Goal: Task Accomplishment & Management: Complete application form

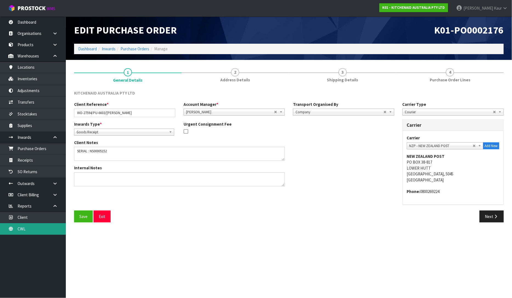
click at [26, 228] on link "CWL" at bounding box center [33, 228] width 66 height 11
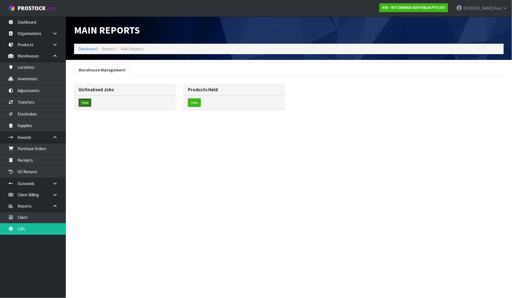
click at [87, 99] on button "View" at bounding box center [84, 102] width 13 height 9
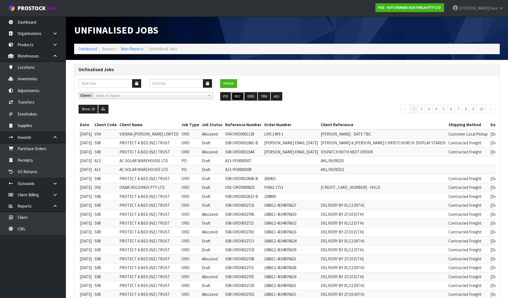
click at [242, 96] on button "REC" at bounding box center [237, 96] width 12 height 9
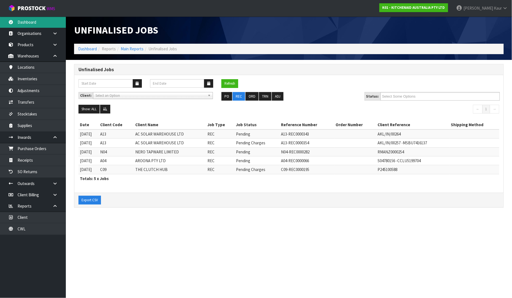
click at [46, 21] on link "Dashboard" at bounding box center [33, 21] width 66 height 11
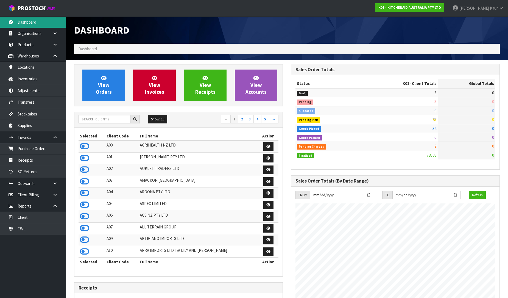
scroll to position [416, 217]
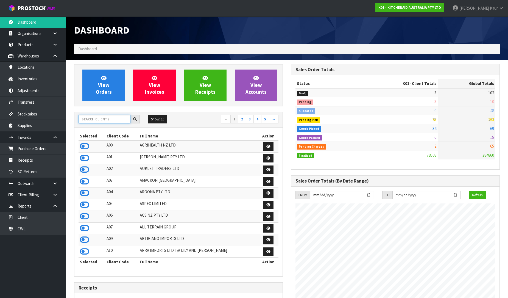
click at [92, 119] on input "text" at bounding box center [104, 119] width 52 height 9
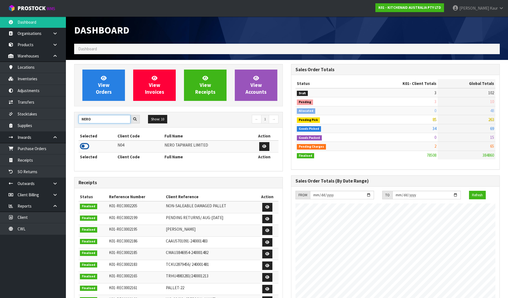
type input "NERO"
click at [87, 144] on icon at bounding box center [84, 146] width 9 height 8
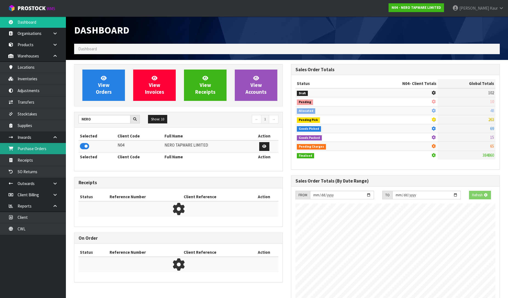
scroll to position [342, 217]
click at [54, 145] on link "Purchase Orders" at bounding box center [33, 148] width 66 height 11
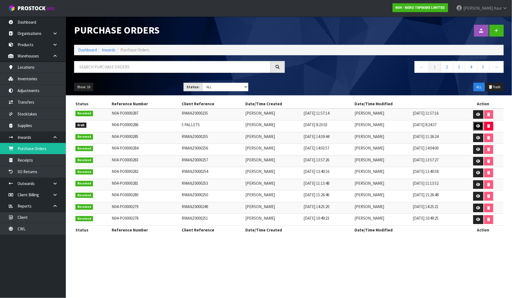
click at [476, 123] on link at bounding box center [478, 126] width 10 height 9
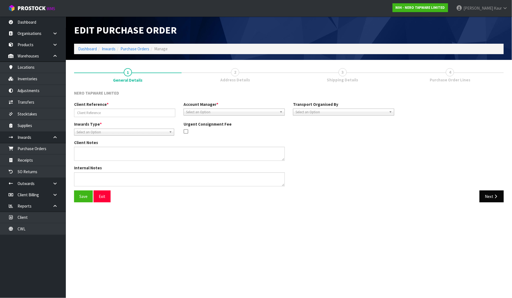
type input "5 PALLETS"
type textarea "THERE ARE PLENTY OF HOISTS ONSITE AND STAFF ARE HAPPY TO HELP LOAD. THERE ARE 3…"
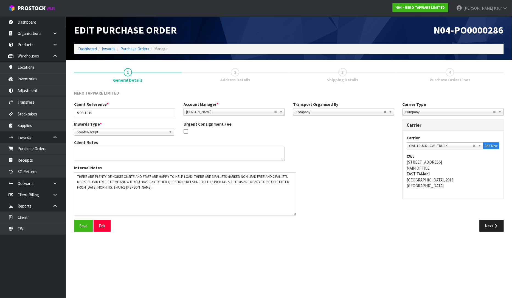
drag, startPoint x: 283, startPoint y: 184, endPoint x: 295, endPoint y: 214, distance: 31.2
click at [295, 214] on textarea at bounding box center [185, 193] width 222 height 43
click at [494, 224] on icon "button" at bounding box center [495, 225] width 5 height 4
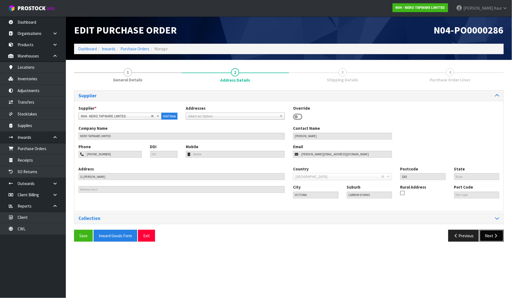
click at [494, 235] on icon "button" at bounding box center [495, 235] width 5 height 4
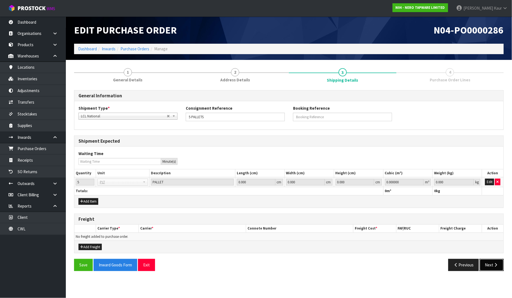
click at [490, 264] on button "Next" at bounding box center [492, 265] width 24 height 12
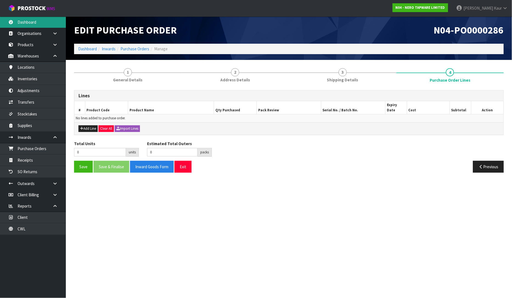
click at [29, 23] on link "Dashboard" at bounding box center [33, 21] width 66 height 11
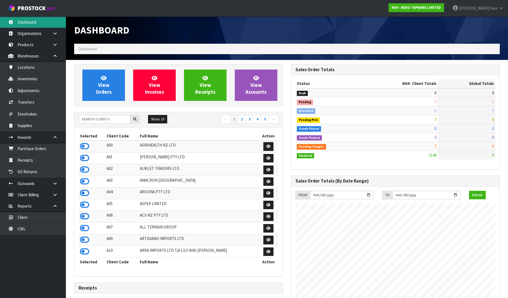
scroll to position [416, 217]
click at [106, 120] on input "text" at bounding box center [104, 119] width 52 height 9
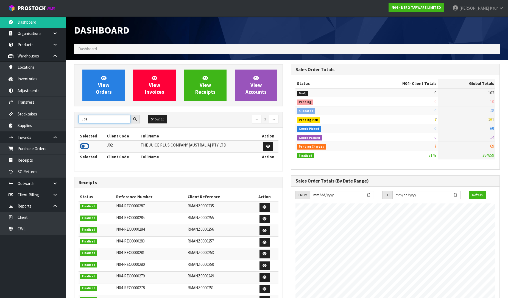
type input "J02"
click at [81, 144] on icon at bounding box center [84, 146] width 9 height 8
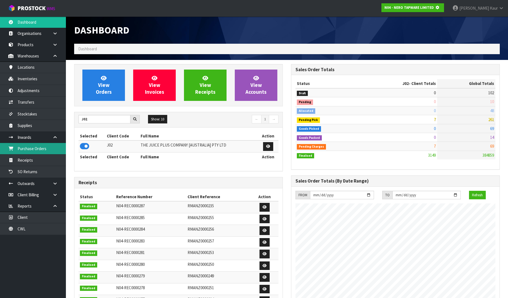
scroll to position [274125, 274250]
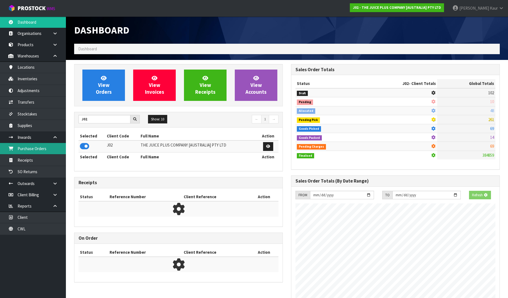
click at [38, 146] on link "Purchase Orders" at bounding box center [33, 148] width 66 height 11
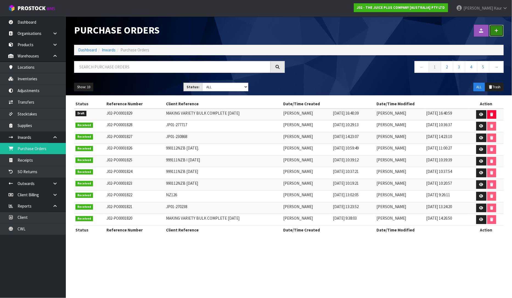
click at [500, 29] on link at bounding box center [497, 31] width 14 height 12
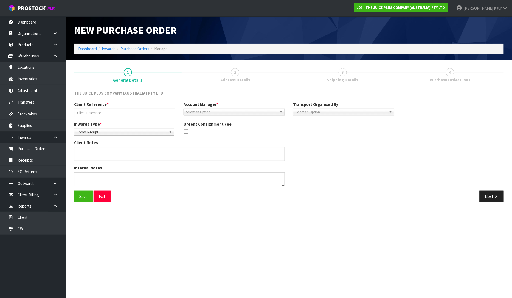
click at [87, 134] on span "Goods Receipt" at bounding box center [122, 132] width 90 height 7
click at [89, 153] on li "Goods Returned" at bounding box center [123, 154] width 97 height 7
click at [93, 107] on div "Client Reference *" at bounding box center [125, 109] width 110 height 16
click at [93, 109] on input "text" at bounding box center [124, 112] width 101 height 9
type input "JP01-275279"
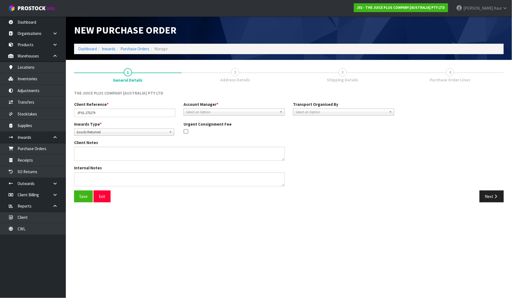
click at [198, 110] on span "Select an Option" at bounding box center [231, 112] width 91 height 7
type input "[PERSON_NAME]"
click at [204, 130] on li "[PERSON_NAME]" at bounding box center [234, 127] width 99 height 7
click at [333, 110] on span "Select an Option" at bounding box center [341, 112] width 91 height 7
click at [325, 138] on li "Client" at bounding box center [344, 141] width 99 height 7
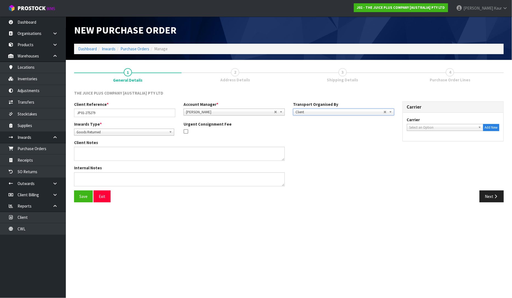
click at [444, 125] on span "Select an Option" at bounding box center [443, 127] width 67 height 7
type input "NZP"
click at [440, 143] on li "NZP - NEW ZEALAND POST" at bounding box center [445, 142] width 74 height 7
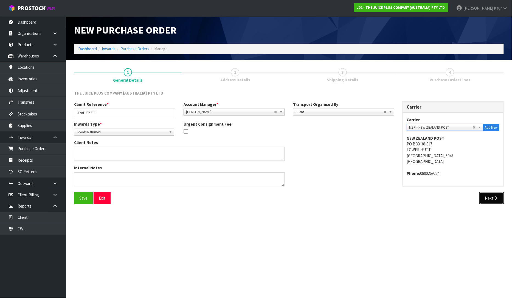
click at [492, 197] on button "Next" at bounding box center [492, 198] width 24 height 12
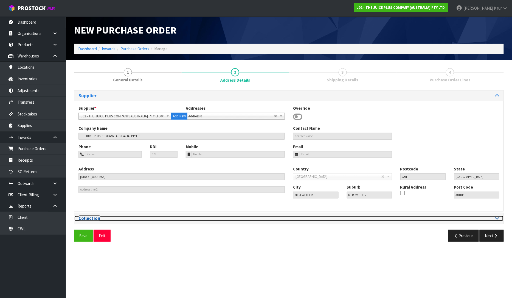
click at [495, 218] on div at bounding box center [396, 217] width 206 height 5
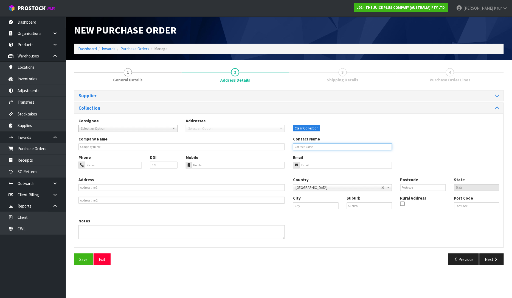
click at [305, 149] on input "text" at bounding box center [342, 146] width 99 height 7
type input "[PERSON_NAME]"
click at [304, 207] on input "text" at bounding box center [316, 205] width 46 height 7
click at [299, 216] on strong "Gisborne" at bounding box center [307, 214] width 17 height 5
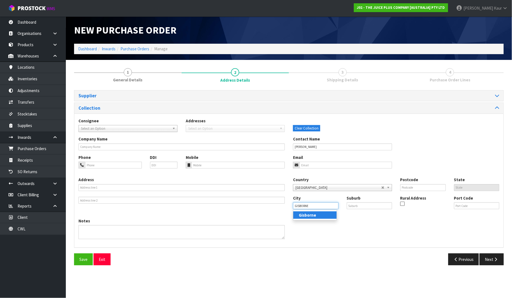
type input "Gisborne"
click at [484, 260] on button "Next" at bounding box center [492, 259] width 24 height 12
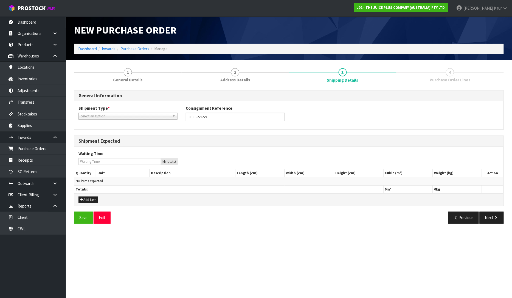
click at [132, 117] on span "Select an Option" at bounding box center [125, 116] width 89 height 7
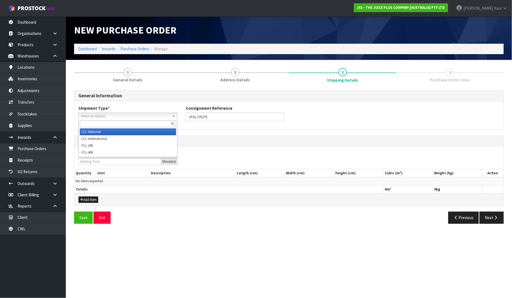
click at [116, 132] on li "LCL National" at bounding box center [128, 131] width 96 height 7
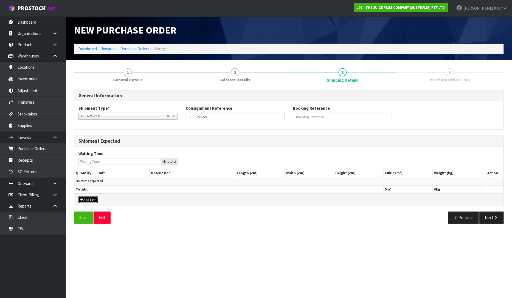
click at [94, 200] on button "Add Item" at bounding box center [88, 199] width 20 height 7
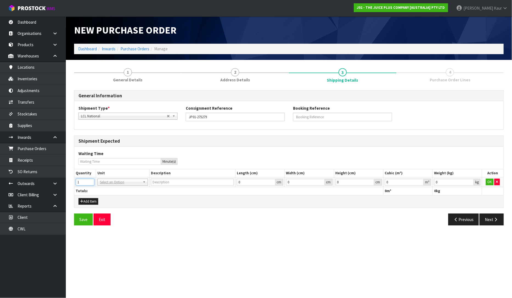
type input "1"
click at [91, 180] on input "1" at bounding box center [85, 181] width 19 height 7
click at [105, 189] on input "text" at bounding box center [123, 189] width 48 height 7
type input "CTN"
click at [109, 193] on div "CTN" at bounding box center [123, 189] width 50 height 9
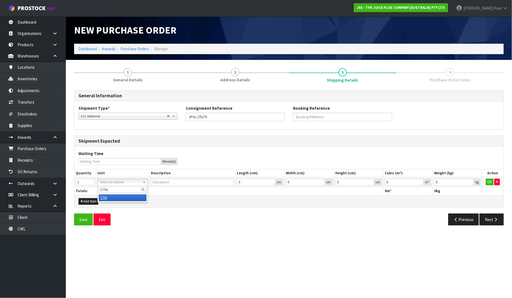
type input "CARTON"
type input "0.000001"
click at [420, 180] on input "0.000001" at bounding box center [404, 181] width 39 height 7
type input "0.001"
click at [471, 180] on input "0.001" at bounding box center [454, 181] width 40 height 7
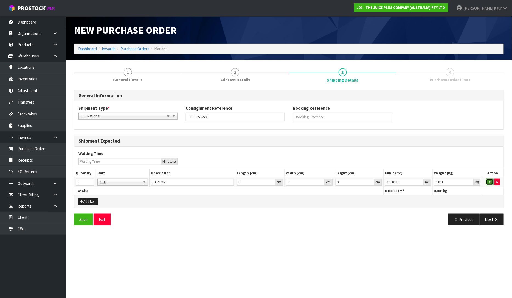
click at [489, 183] on button "OK" at bounding box center [490, 181] width 8 height 7
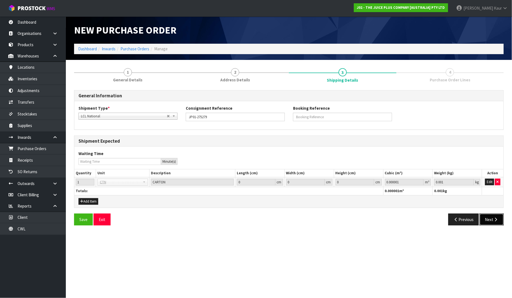
click at [496, 221] on button "Next" at bounding box center [492, 219] width 24 height 12
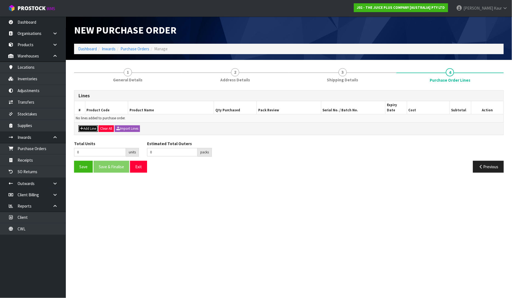
click at [86, 125] on button "Add Line" at bounding box center [87, 128] width 19 height 7
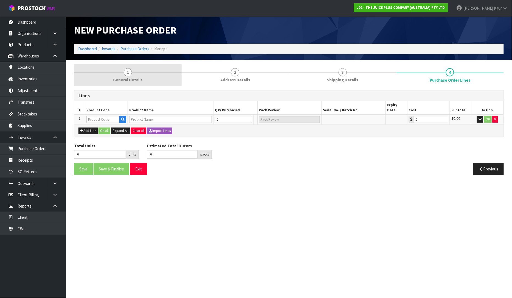
click at [133, 76] on link "1 General Details" at bounding box center [128, 75] width 108 height 22
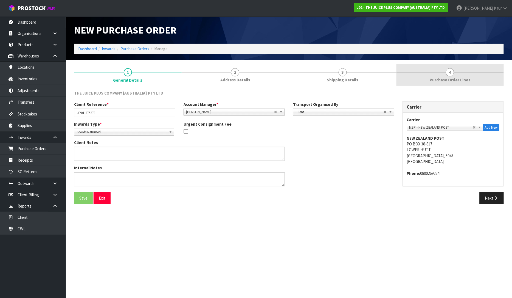
drag, startPoint x: 483, startPoint y: 78, endPoint x: 407, endPoint y: 81, distance: 76.1
click at [481, 78] on link "4 Purchase Order Lines" at bounding box center [451, 75] width 108 height 22
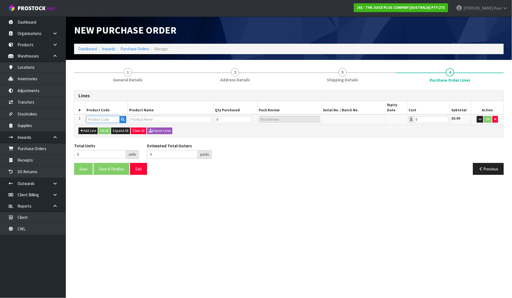
click at [109, 116] on input "text" at bounding box center [102, 119] width 33 height 7
type input "2046"
click at [116, 138] on link "2046 NZBS1" at bounding box center [108, 137] width 43 height 7
type input "2046NZBS1"
type input "(8) ADULT SOFT CHEWS NZ - SINGLE SHIP"
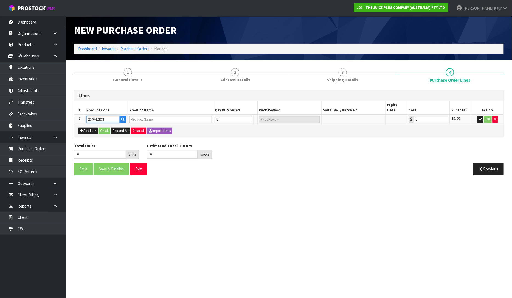
type input "0.00"
drag, startPoint x: 108, startPoint y: 116, endPoint x: 74, endPoint y: 116, distance: 34.3
click at [74, 116] on div "Lines # Product Code Product Name Qty Purchased Pack Review Serial No. / Batch …" at bounding box center [289, 113] width 430 height 47
type input "2043"
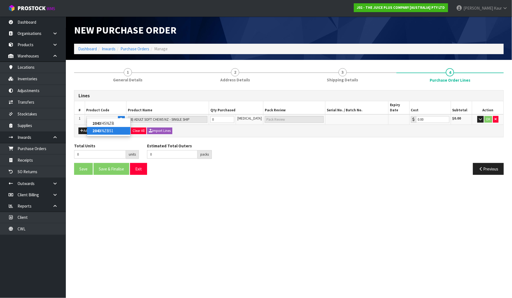
type input "0"
click at [102, 129] on link "2043 NZBS1" at bounding box center [108, 130] width 43 height 7
type input "2043NZBS1"
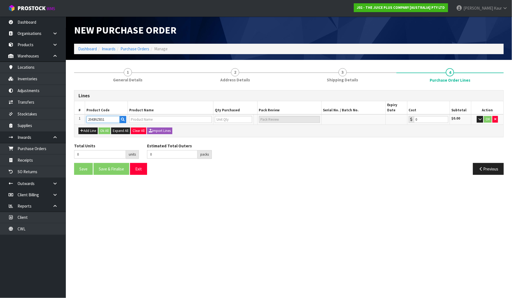
type input "JP+ SOFT CHEWABLES"
type input "0"
type input "0.00"
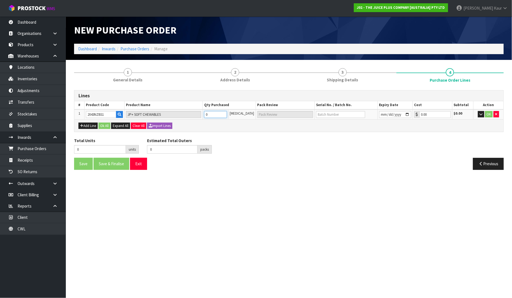
click at [212, 117] on input "0" at bounding box center [215, 114] width 23 height 7
type input "1"
type input "1 CTN"
type input "1"
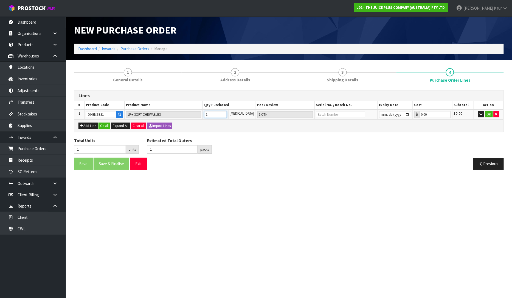
type input "1"
click at [337, 113] on input "text" at bounding box center [340, 114] width 49 height 7
type input "L5037"
click at [383, 114] on input "date" at bounding box center [395, 114] width 32 height 7
type input "[DATE]"
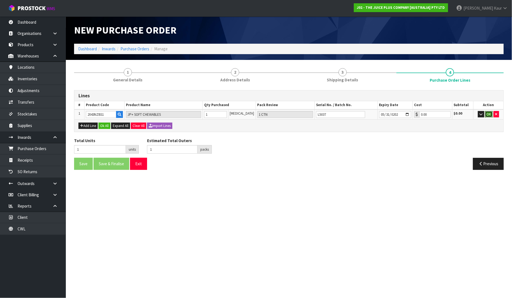
click at [490, 114] on button "OK" at bounding box center [489, 114] width 8 height 7
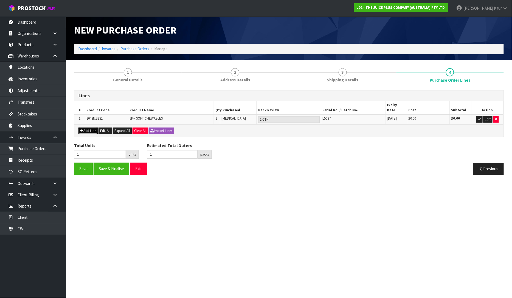
click at [84, 127] on button "Add Line" at bounding box center [87, 130] width 19 height 7
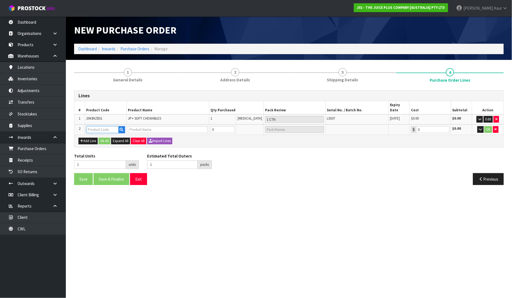
click at [100, 126] on input "text" at bounding box center [102, 129] width 32 height 7
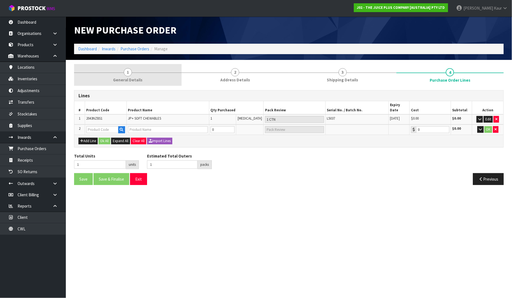
click at [131, 72] on span "1" at bounding box center [128, 72] width 8 height 8
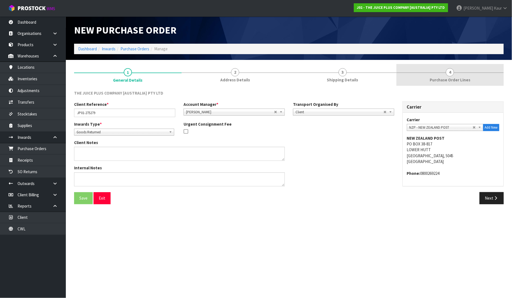
click at [437, 80] on span "Purchase Order Lines" at bounding box center [450, 80] width 41 height 6
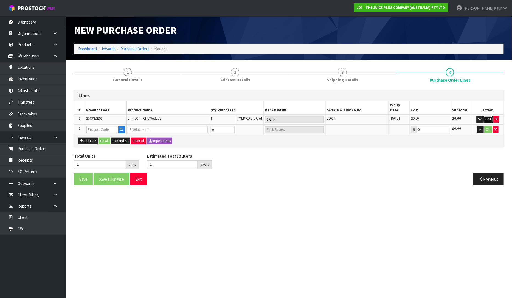
click at [487, 116] on button "Edit" at bounding box center [488, 119] width 9 height 7
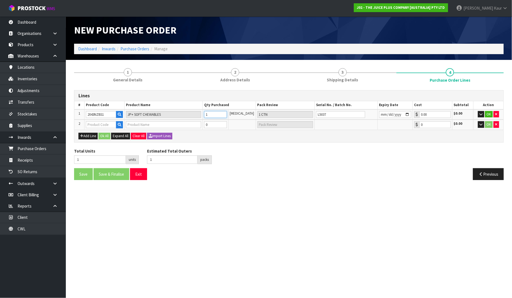
click at [215, 114] on input "1" at bounding box center [215, 114] width 23 height 7
type input "12"
type input "12 CTN"
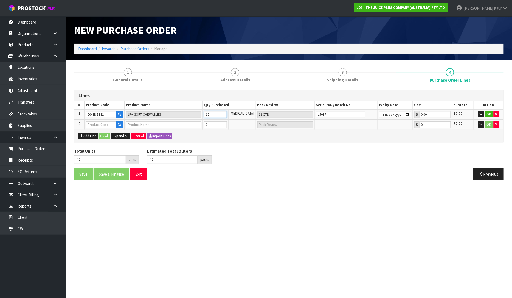
type input "1"
type input "1 CTN"
type input "0"
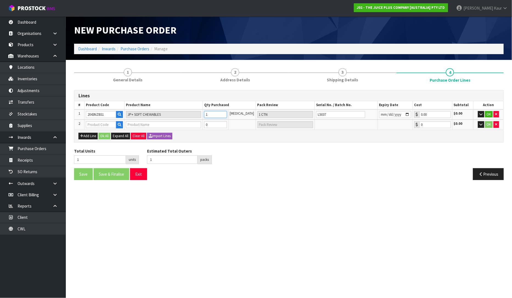
type input "0"
type input "2"
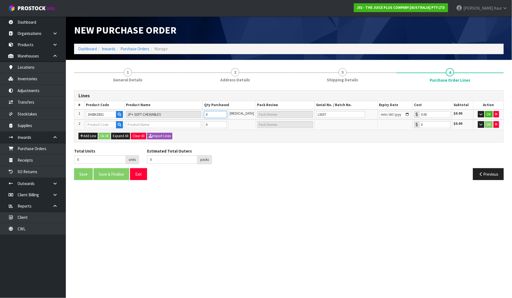
type input "2 CTN"
type input "2"
click at [110, 123] on input "text" at bounding box center [101, 124] width 30 height 7
type input "2000"
click at [105, 130] on link "2000 NZBS1" at bounding box center [107, 133] width 43 height 7
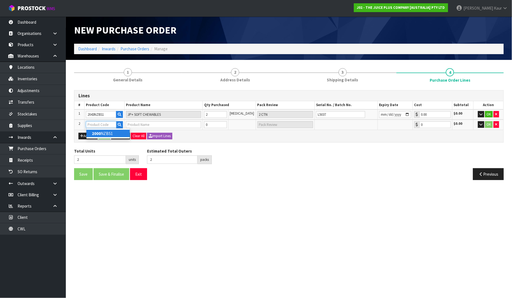
type input "2000NZBS1"
type input "JP+ FRUIT & VEG CAPSULES"
type input "0.00"
click at [222, 126] on input "0" at bounding box center [215, 124] width 23 height 7
type input "1"
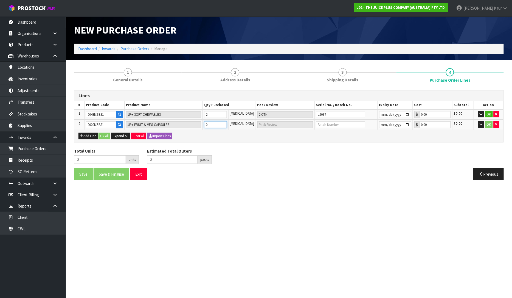
type input "1 CTN"
type input "3"
type input "1"
click at [319, 123] on input "text" at bounding box center [340, 124] width 49 height 7
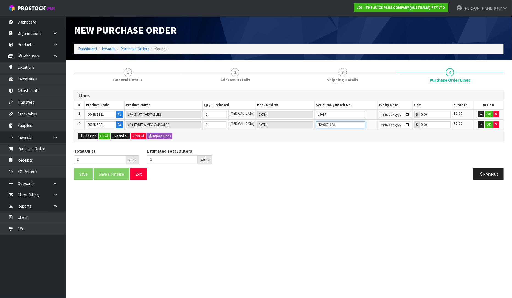
type input "N24060160A"
click at [380, 126] on input "date" at bounding box center [395, 124] width 32 height 7
type input "[DATE]"
click at [487, 115] on button "OK" at bounding box center [489, 114] width 8 height 7
click at [486, 122] on button "OK" at bounding box center [489, 124] width 8 height 7
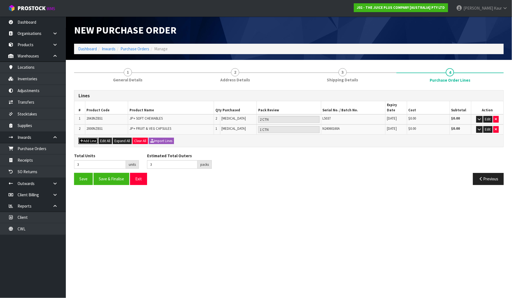
click at [89, 138] on button "Add Line" at bounding box center [87, 141] width 19 height 7
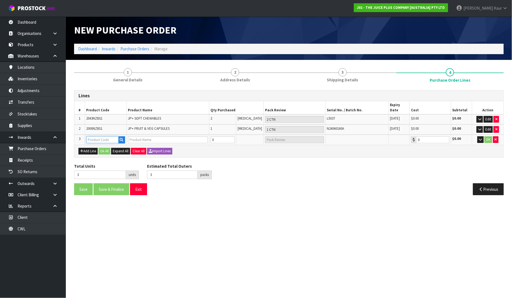
click at [93, 136] on input "text" at bounding box center [102, 139] width 32 height 7
type input "2386"
click at [89, 142] on link "2386 NZBS1" at bounding box center [108, 142] width 43 height 7
type input "2386NZBS1"
type input "VARIETY BULK COMPLETE"
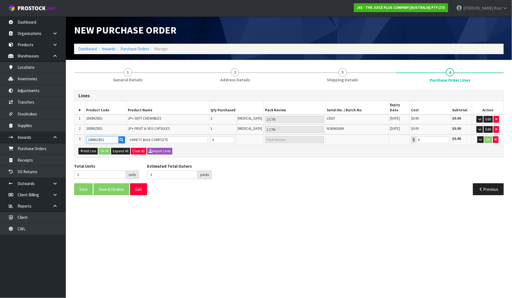
type input "0.00"
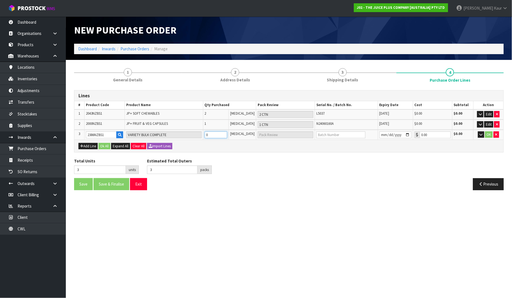
click at [216, 133] on input "0" at bounding box center [216, 134] width 23 height 7
type input "4"
type input "1"
type input "1 CTN"
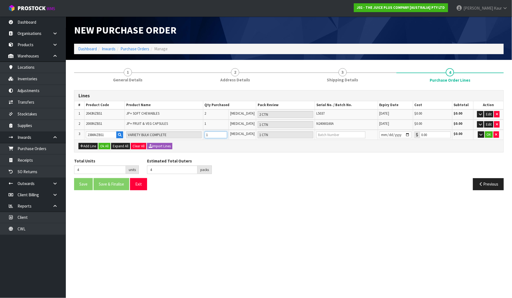
type input "1"
click at [325, 136] on input "text" at bounding box center [340, 134] width 49 height 7
type input "N25040376A/N25020062B"
click at [380, 135] on input "date" at bounding box center [396, 134] width 32 height 7
type input "[DATE]"
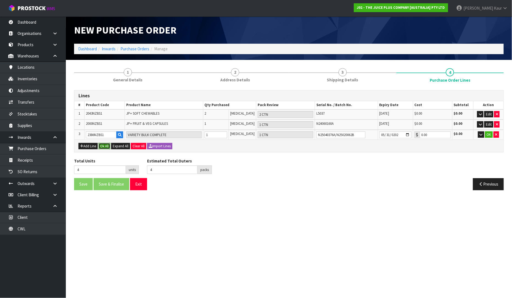
click at [107, 144] on button "Ok All" at bounding box center [105, 146] width 12 height 7
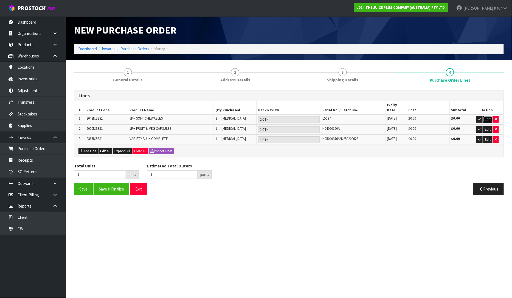
click at [487, 116] on button "Edit" at bounding box center [488, 119] width 9 height 7
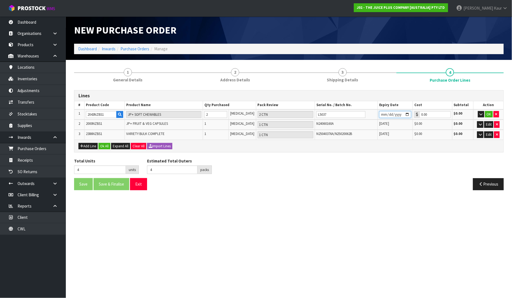
click at [394, 112] on input "[DATE]" at bounding box center [395, 114] width 32 height 7
type input "[DATE]"
click at [489, 114] on button "OK" at bounding box center [489, 114] width 8 height 7
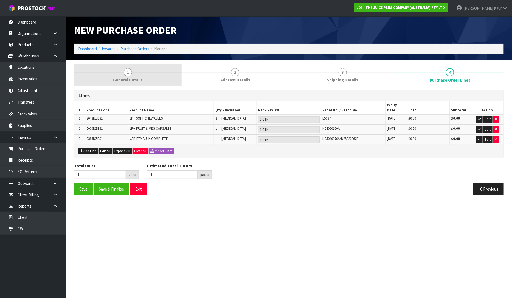
click at [122, 77] on span "General Details" at bounding box center [127, 80] width 29 height 6
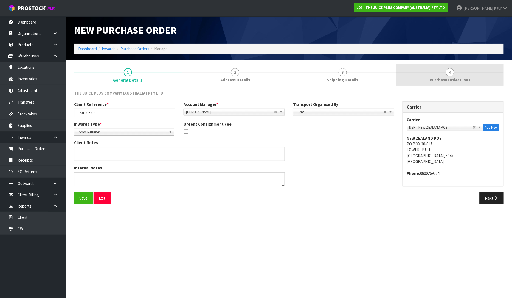
click at [465, 82] on span "Purchase Order Lines" at bounding box center [450, 80] width 41 height 6
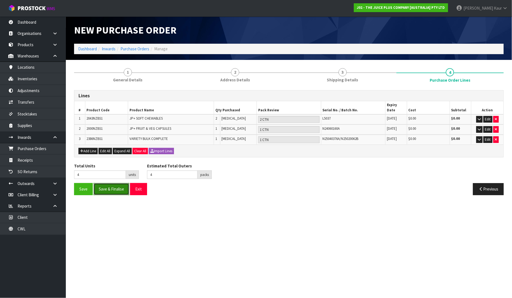
click at [126, 187] on button "Save & Finalise" at bounding box center [112, 189] width 36 height 12
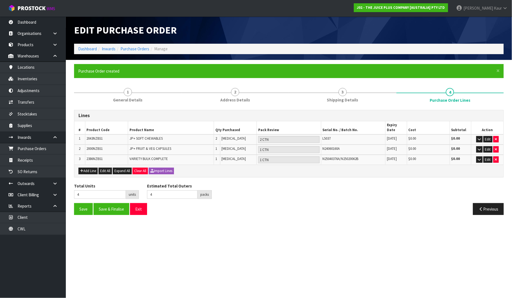
type input "0"
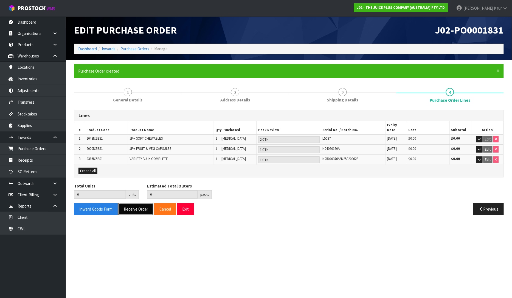
click at [136, 203] on button "Receive Order" at bounding box center [136, 209] width 35 height 12
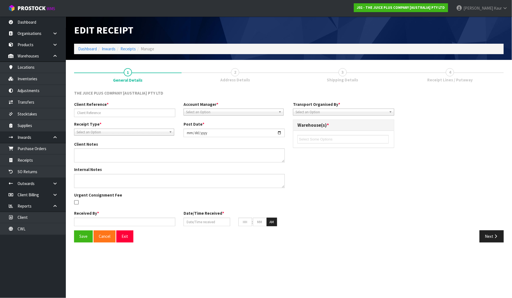
type input "JP01-275279"
type input "[DATE]"
type input "[PERSON_NAME]"
type input "[DATE]"
type input "04"
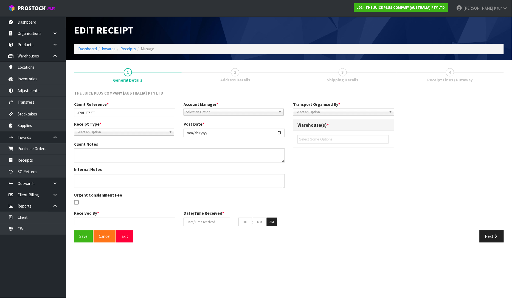
type input "00"
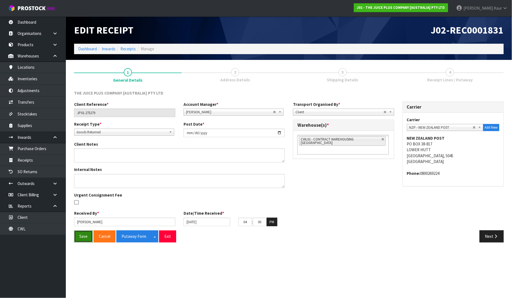
click at [85, 240] on button "Save" at bounding box center [83, 236] width 19 height 12
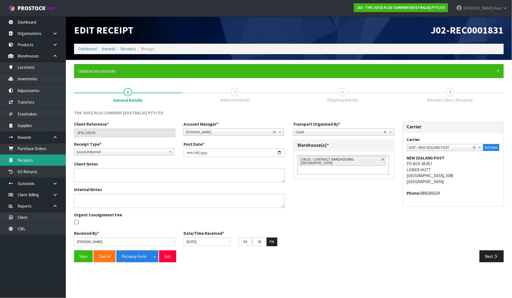
click at [25, 160] on link "Receipts" at bounding box center [33, 159] width 66 height 11
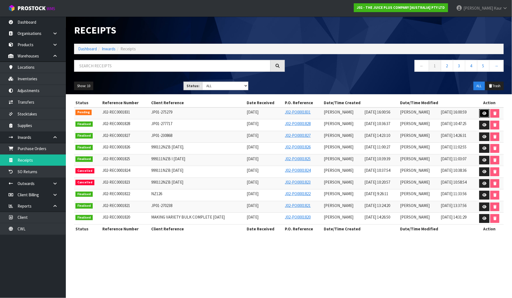
click at [482, 114] on link at bounding box center [484, 113] width 10 height 9
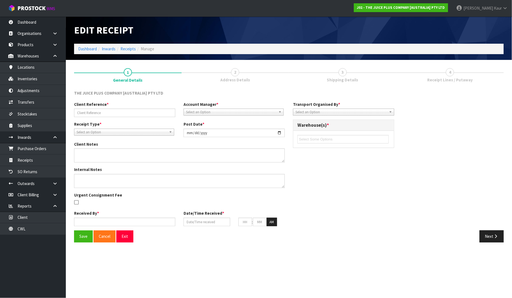
type input "JP01-275279"
type input "[DATE]"
type input "[PERSON_NAME]"
type input "[DATE]"
type input "04"
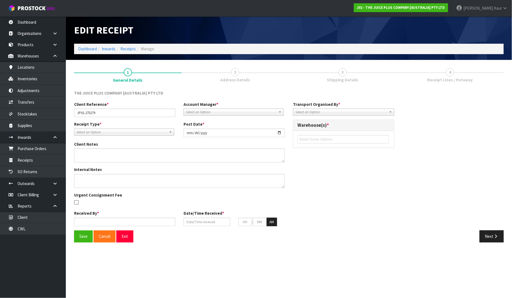
type input "00"
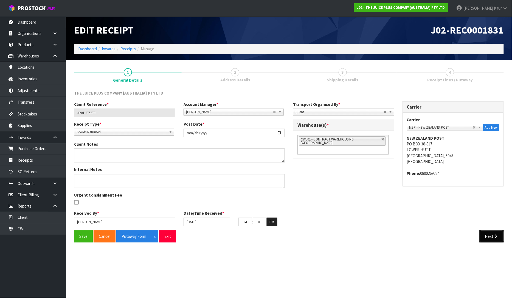
click at [492, 234] on button "Next" at bounding box center [492, 236] width 24 height 12
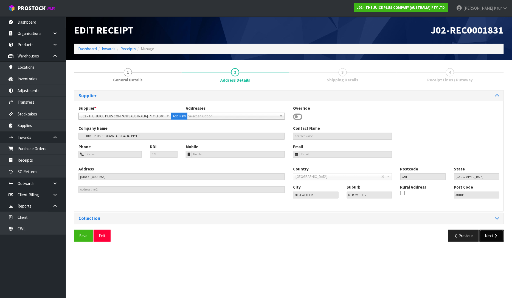
click at [495, 235] on icon "button" at bounding box center [495, 235] width 5 height 4
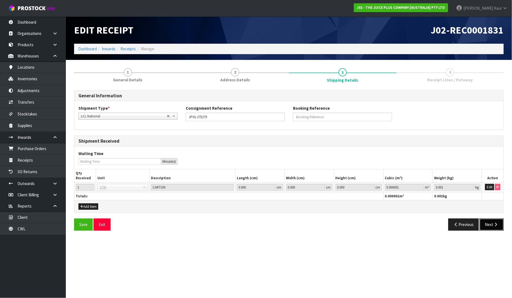
click at [495, 223] on icon "button" at bounding box center [495, 224] width 5 height 4
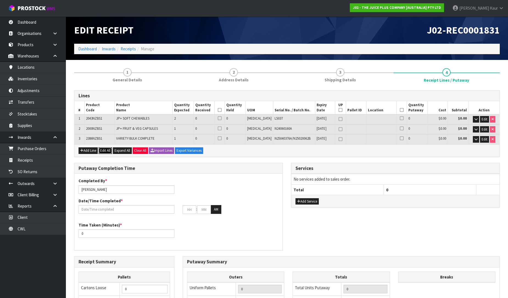
click at [105, 150] on button "Edit All" at bounding box center [105, 150] width 13 height 7
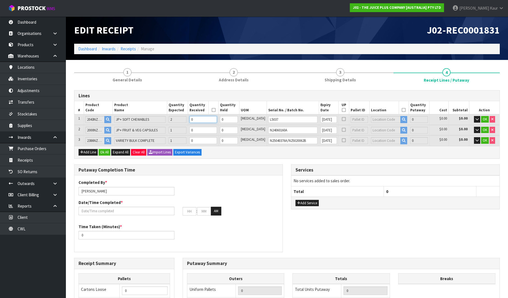
click at [214, 116] on input "0" at bounding box center [202, 119] width 27 height 7
type input "2"
type input "0.008424"
type input "2.2"
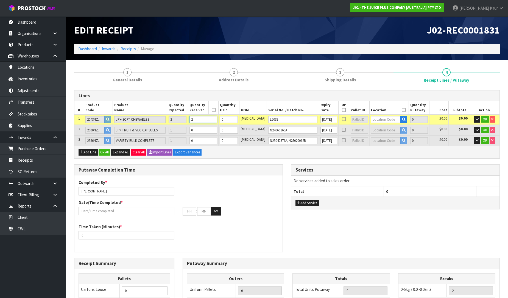
type input "2"
click at [212, 128] on input "0" at bounding box center [202, 130] width 27 height 7
type input "3"
type input "0.01079"
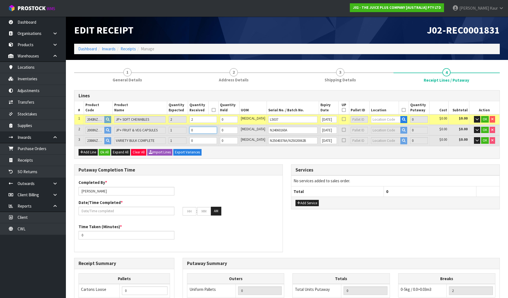
type input "2.8"
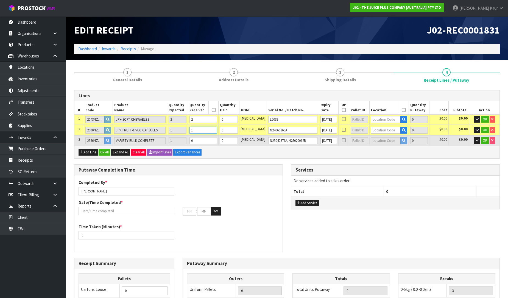
type input "1"
click at [211, 140] on input "0" at bounding box center [202, 140] width 27 height 7
type input "4"
type input "0.01805"
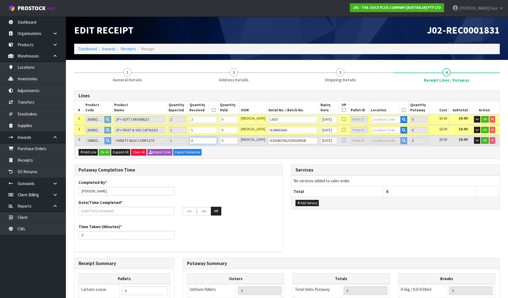
type input "5.4"
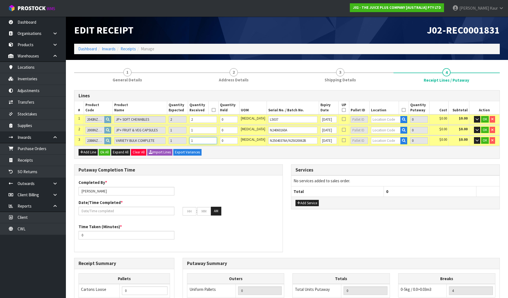
type input "1"
click at [375, 121] on input "text" at bounding box center [385, 119] width 29 height 7
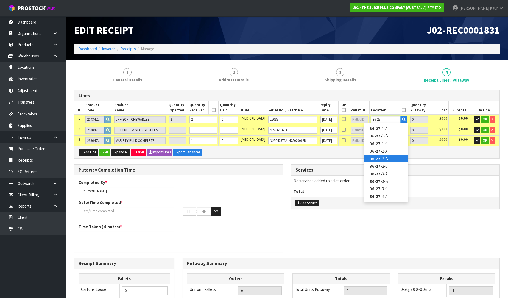
type input "36-27-"
click at [388, 156] on link "36-27- 2-B" at bounding box center [385, 158] width 43 height 7
type input "2"
type input "36-27-2-B"
type input "2"
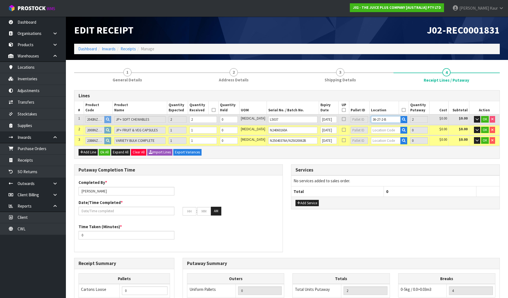
click at [358, 117] on tr "1 2043NZBS1 JP+ SOFT CHEWABLES 2 2 0 [MEDICAL_DATA] L5037 [DATE] 36-27-2-B 2 $0…" at bounding box center [286, 119] width 425 height 10
click at [371, 127] on input "text" at bounding box center [385, 130] width 29 height 7
paste input "36-27-2-B"
type input "36-27-2-B"
type input "3"
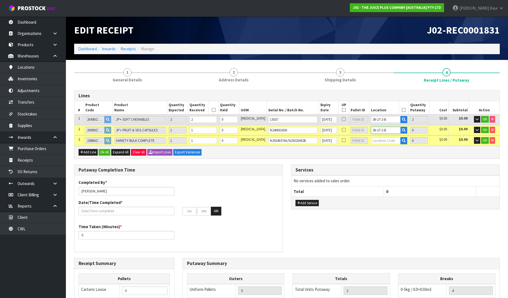
type input "1"
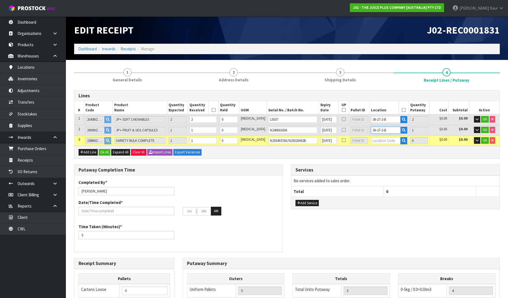
click at [371, 139] on input "text" at bounding box center [385, 140] width 29 height 7
paste input "36-27-2-B"
type input "36-27-2-B36-27-2-B"
type input "2"
type input "0"
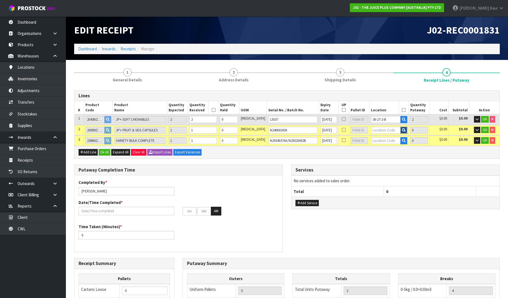
click at [394, 128] on div at bounding box center [389, 130] width 36 height 7
click at [389, 129] on input "text" at bounding box center [385, 130] width 29 height 7
paste input "36-27-2-B"
type input "36-27-2-B"
type input "3"
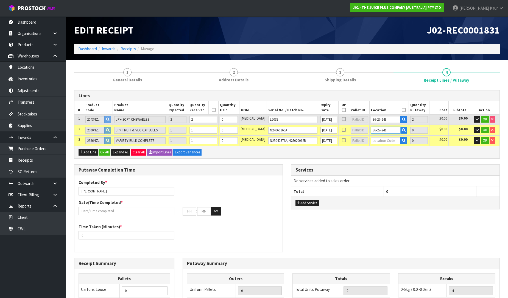
type input "1"
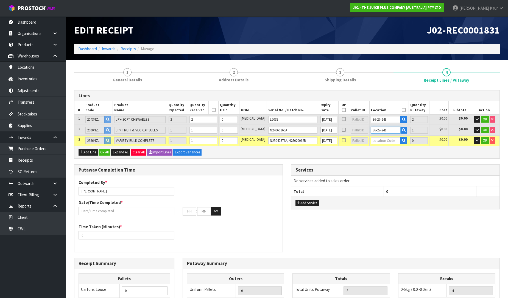
type input "36-27-2-B"
click at [382, 142] on input "text" at bounding box center [385, 140] width 29 height 7
paste input "36-27-2-B"
type input "36-27-2-B"
type input "4"
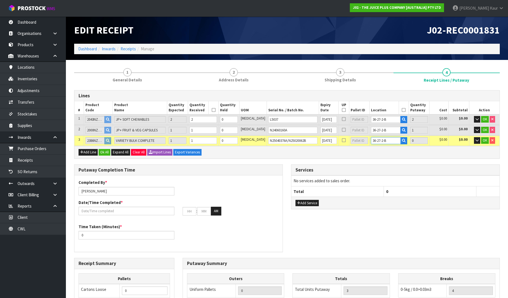
type input "1"
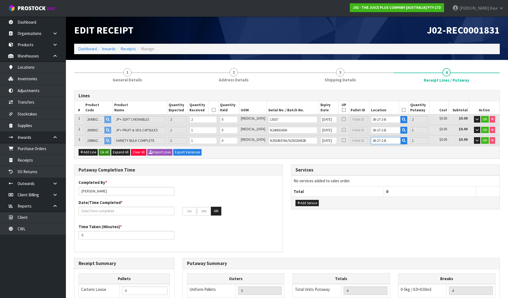
type input "36-27-2-B"
click at [105, 153] on button "Ok All" at bounding box center [105, 152] width 12 height 7
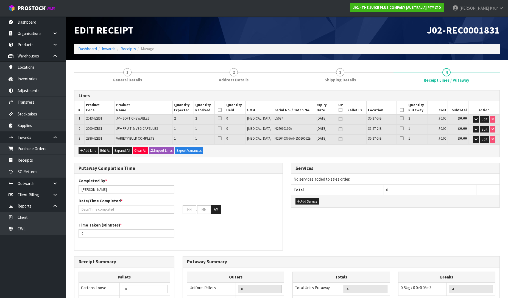
click at [221, 110] on icon at bounding box center [220, 110] width 4 height 0
click at [400, 110] on icon at bounding box center [402, 110] width 4 height 0
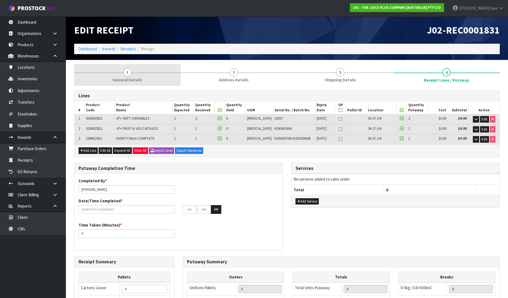
click at [132, 73] on link "1 General Details" at bounding box center [127, 75] width 106 height 22
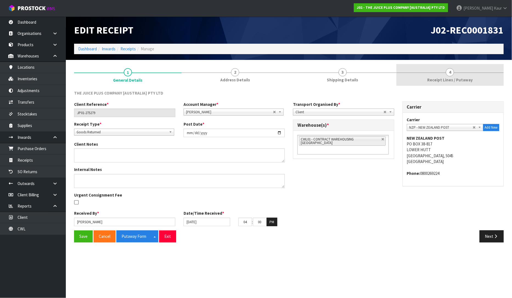
click at [452, 81] on span "Receipt Lines / Putaway" at bounding box center [450, 80] width 46 height 6
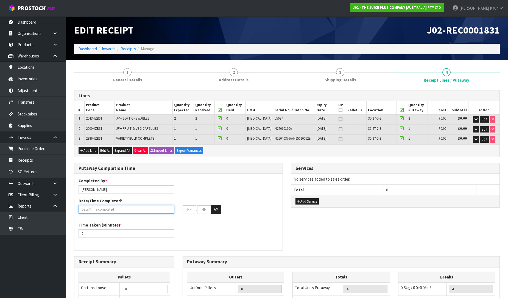
click at [104, 208] on input "text" at bounding box center [126, 209] width 96 height 9
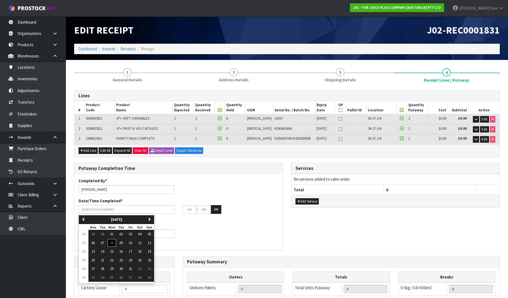
click at [115, 243] on button "08" at bounding box center [111, 242] width 9 height 9
type input "[DATE]"
type input "12"
type input "00"
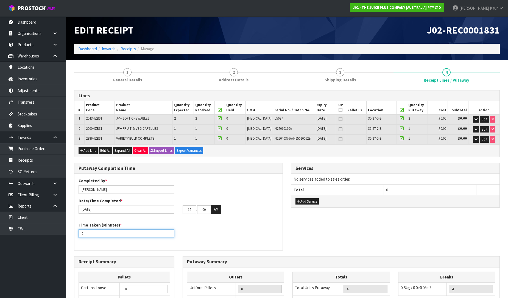
drag, startPoint x: 80, startPoint y: 236, endPoint x: 69, endPoint y: 238, distance: 11.1
click at [69, 238] on section "1 General Details 2 Address Details 3 Shipping Details 4 Receipt Lines / Putawa…" at bounding box center [287, 237] width 442 height 354
type input "10"
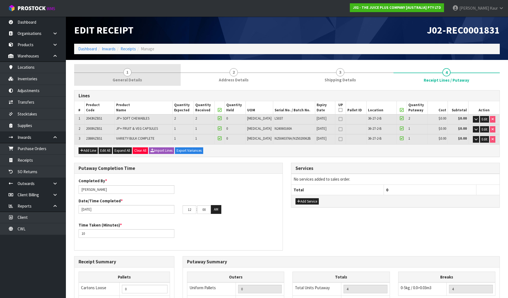
click at [124, 79] on span "General Details" at bounding box center [127, 80] width 29 height 6
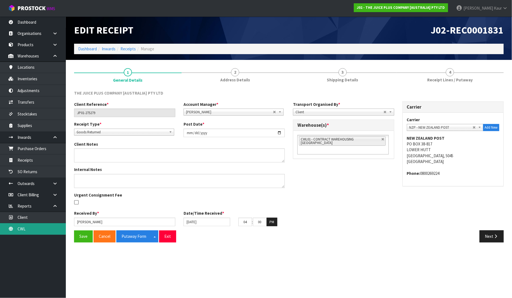
drag, startPoint x: 21, startPoint y: 228, endPoint x: 26, endPoint y: 227, distance: 5.6
click at [21, 228] on link "CWL" at bounding box center [33, 228] width 66 height 11
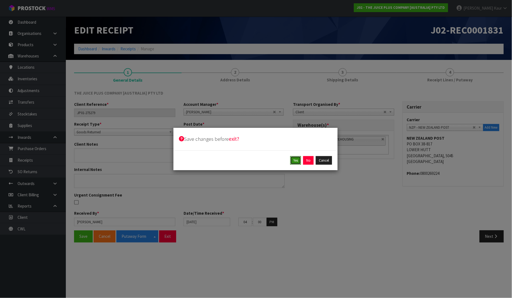
click at [295, 158] on button "Yes" at bounding box center [295, 160] width 11 height 9
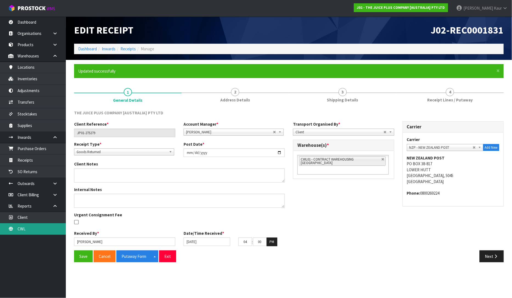
drag, startPoint x: 17, startPoint y: 232, endPoint x: 75, endPoint y: 197, distance: 67.1
click at [18, 231] on link "CWL" at bounding box center [33, 228] width 66 height 11
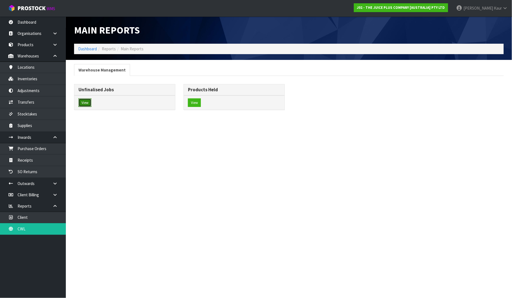
click at [83, 99] on button "View" at bounding box center [84, 102] width 13 height 9
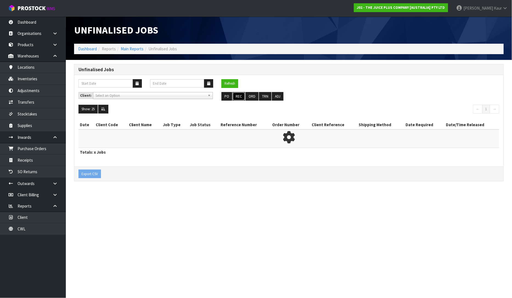
click at [241, 95] on button "REC" at bounding box center [239, 96] width 12 height 9
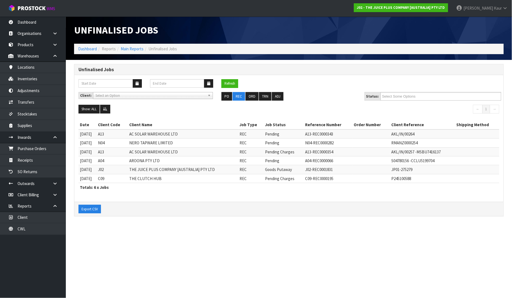
click at [170, 215] on div "Export CSV" at bounding box center [288, 208] width 429 height 15
click at [506, 9] on icon at bounding box center [505, 8] width 5 height 4
click at [495, 21] on link "Logout" at bounding box center [490, 21] width 43 height 7
